Goal: Information Seeking & Learning: Learn about a topic

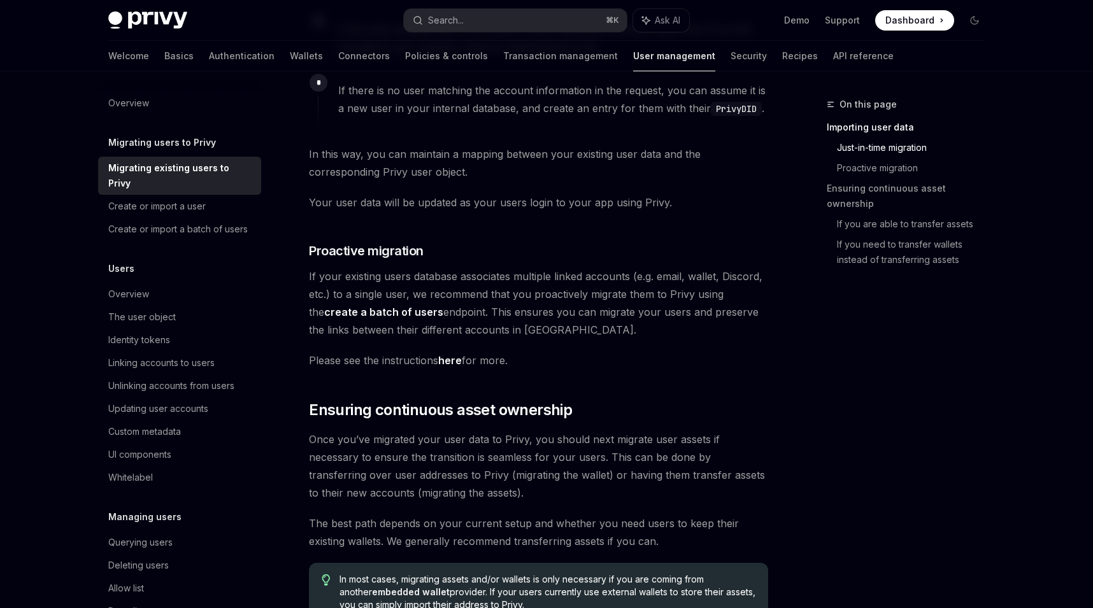
scroll to position [1006, 0]
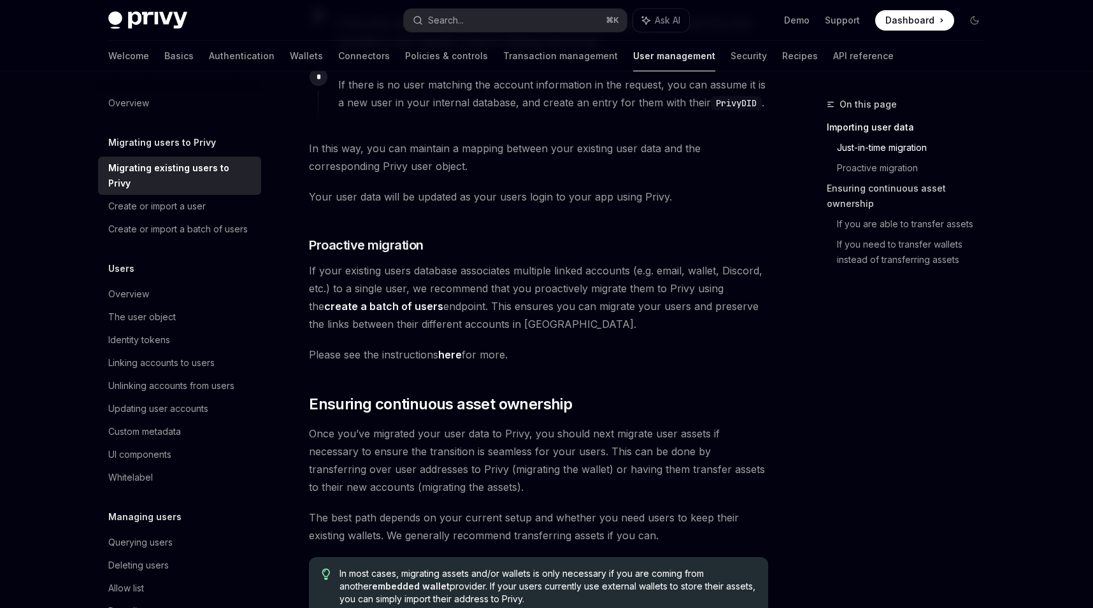
click at [876, 194] on link "Ensuring continuous asset ownership" at bounding box center [911, 196] width 168 height 36
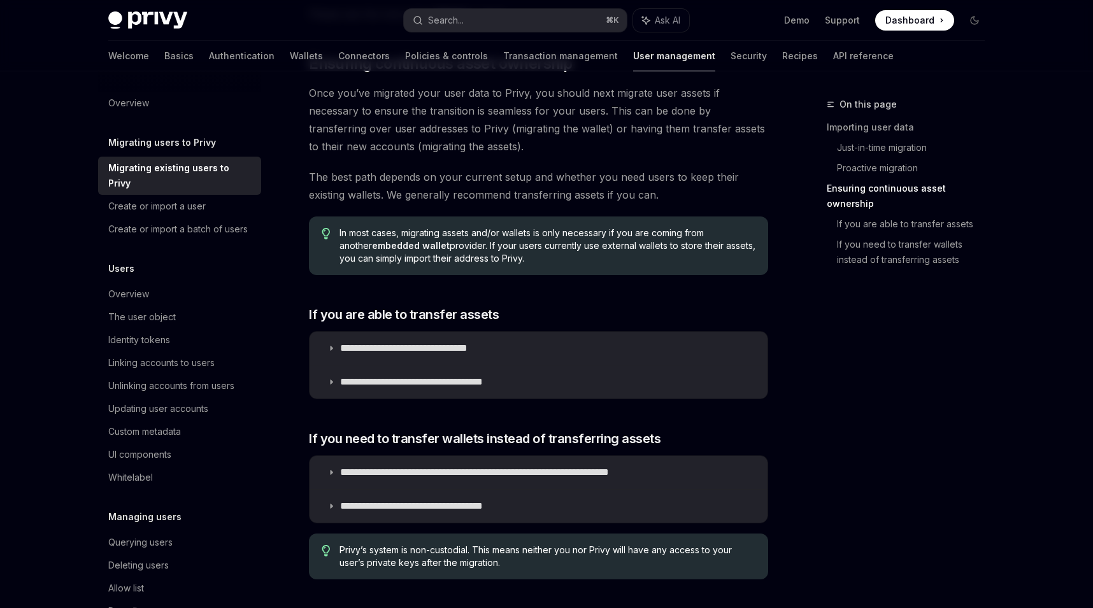
scroll to position [1350, 0]
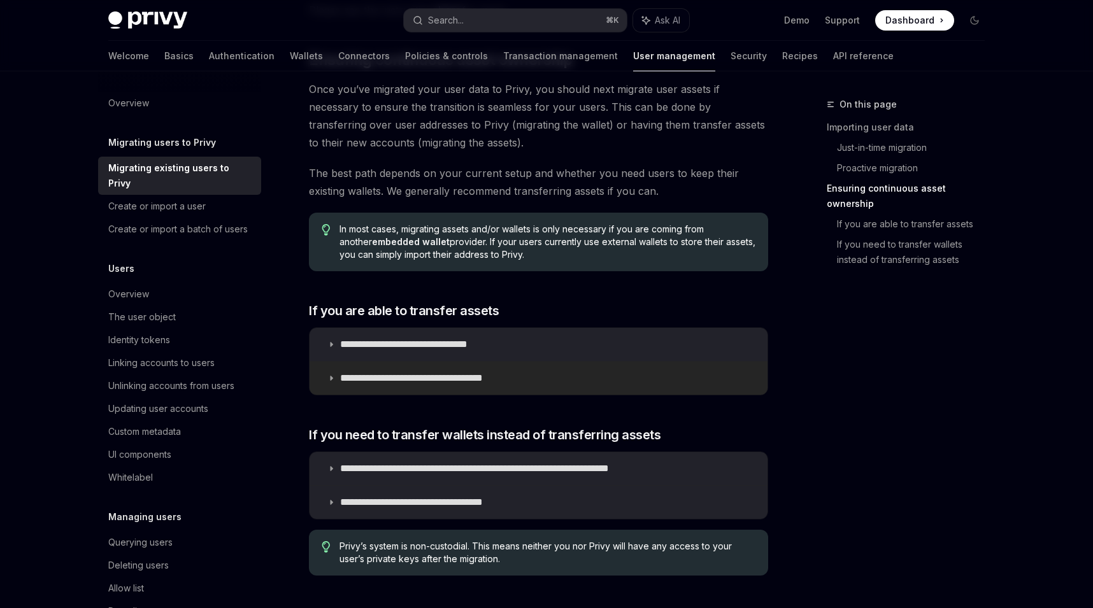
click at [481, 372] on p "**********" at bounding box center [434, 378] width 189 height 13
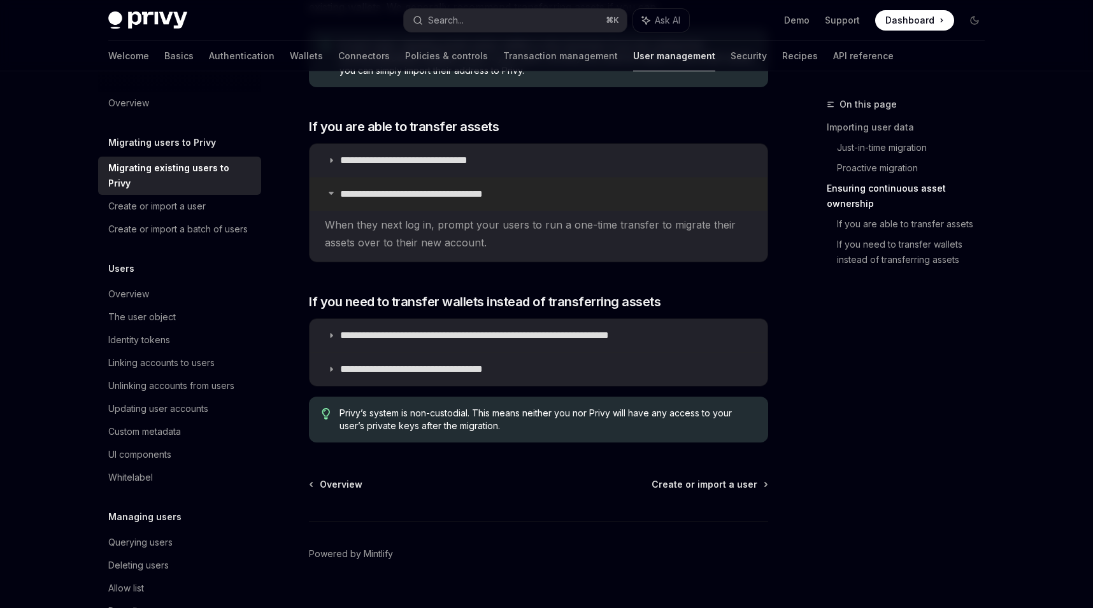
scroll to position [1540, 0]
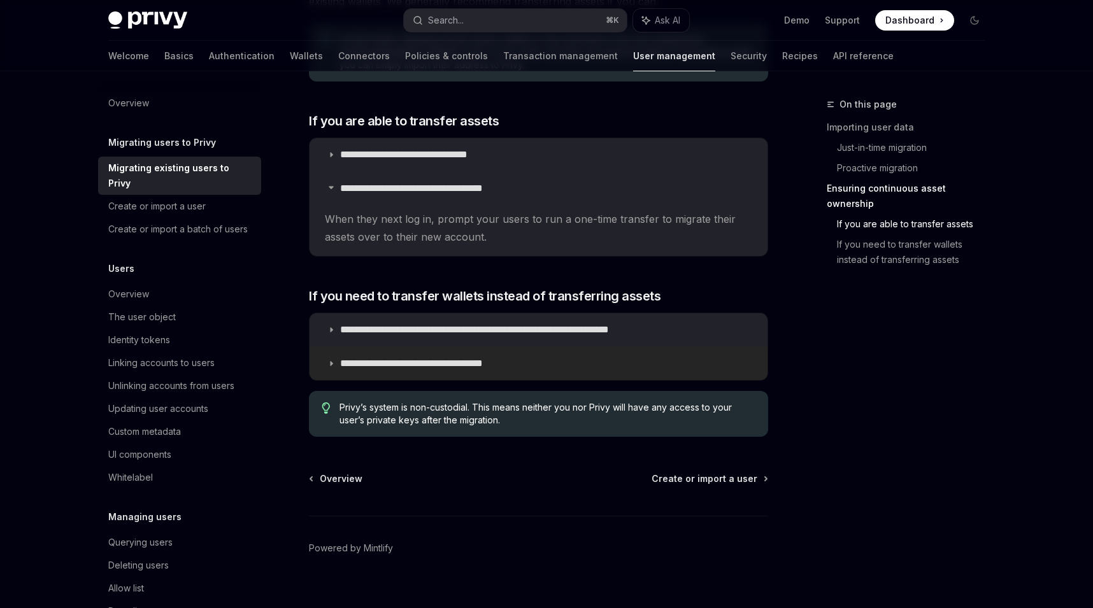
click at [516, 357] on p "**********" at bounding box center [434, 363] width 189 height 13
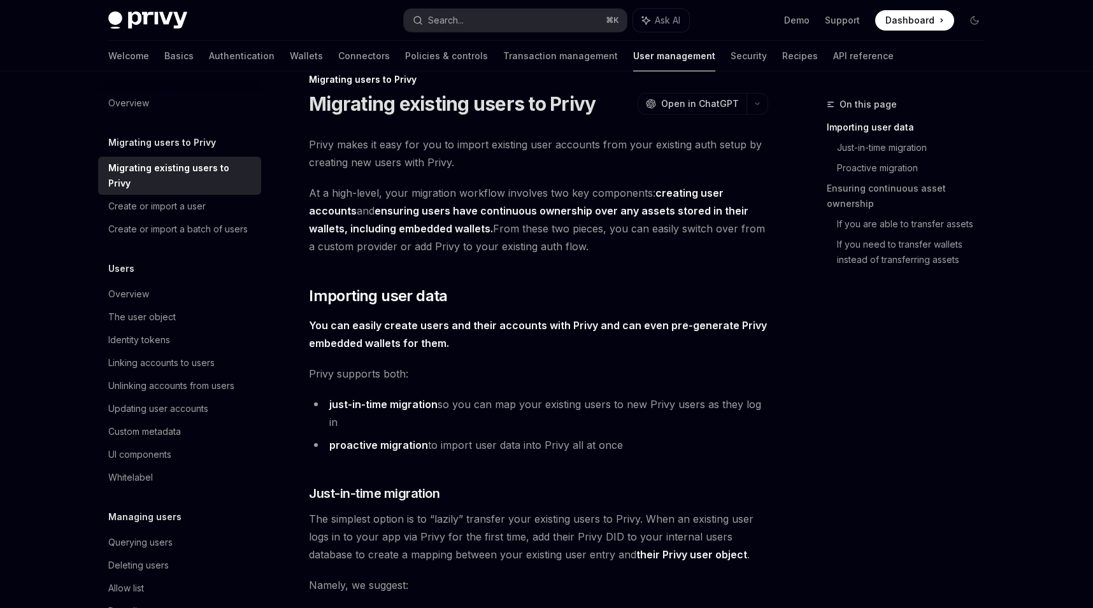
scroll to position [0, 0]
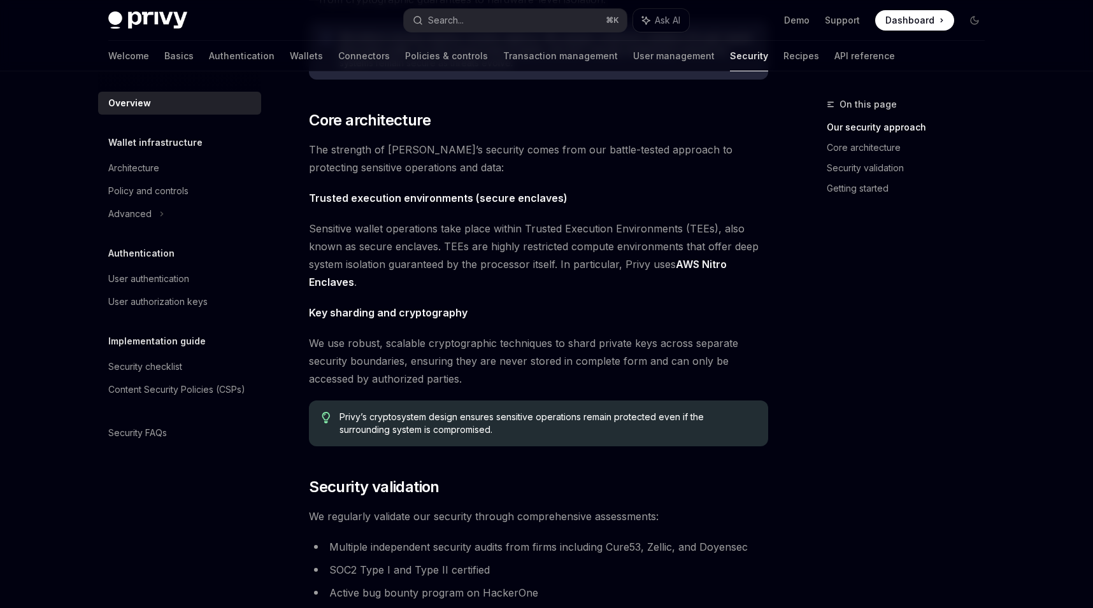
scroll to position [416, 0]
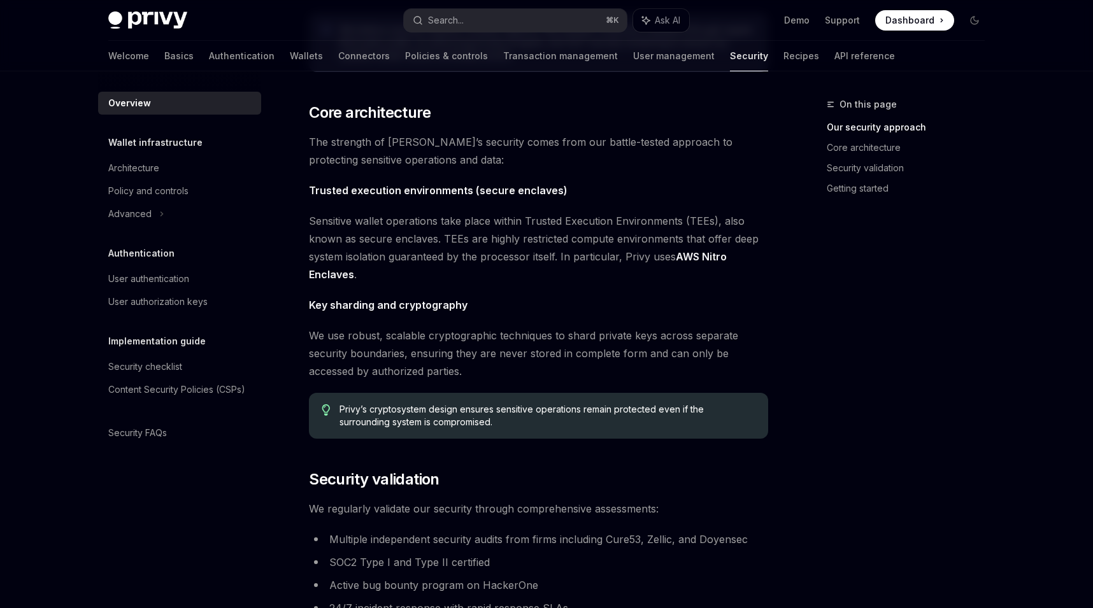
click at [713, 24] on div "Demo Support Dashboard Dashboard" at bounding box center [841, 20] width 285 height 20
click at [610, 208] on div "The security of your users’ data and digital assets is our top priority at Priv…" at bounding box center [538, 293] width 459 height 1136
click at [173, 23] on img at bounding box center [147, 20] width 79 height 18
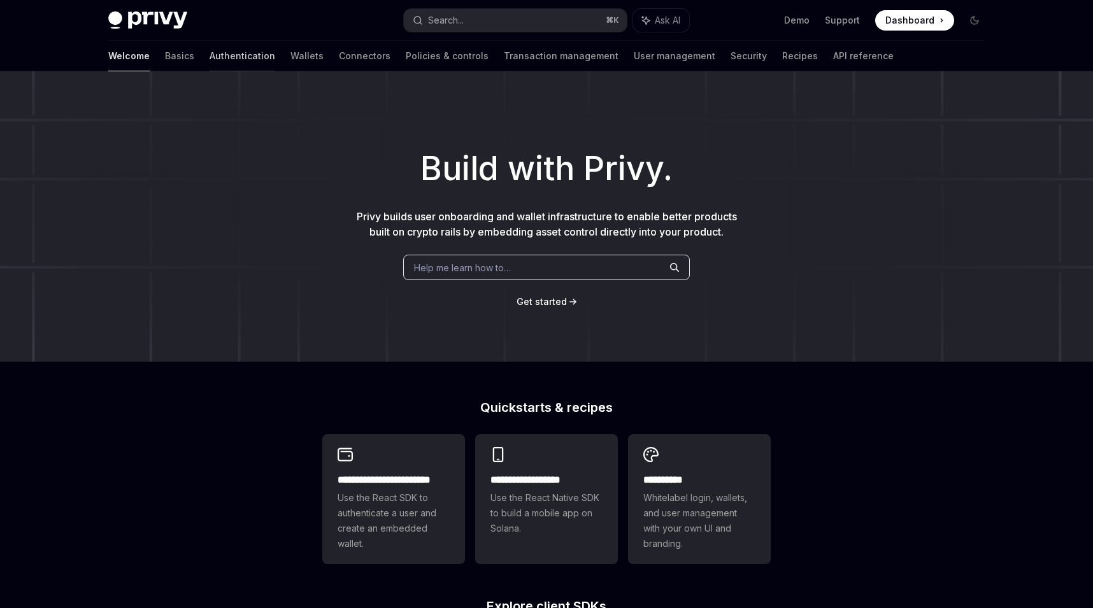
click at [210, 52] on link "Authentication" at bounding box center [243, 56] width 66 height 31
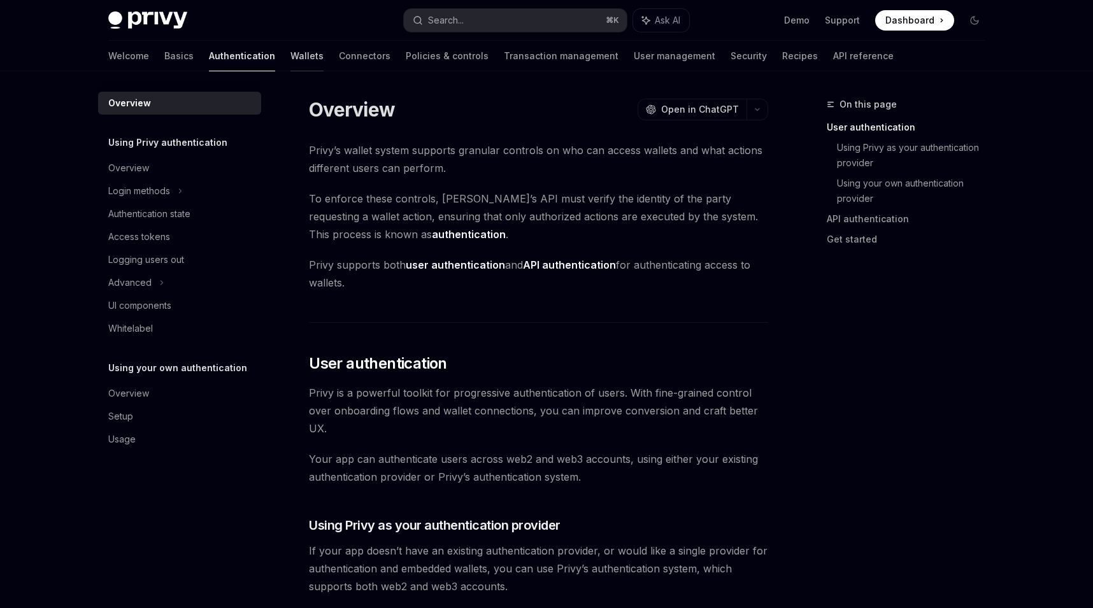
click at [290, 59] on link "Wallets" at bounding box center [306, 56] width 33 height 31
type textarea "*"
